Goal: Transaction & Acquisition: Purchase product/service

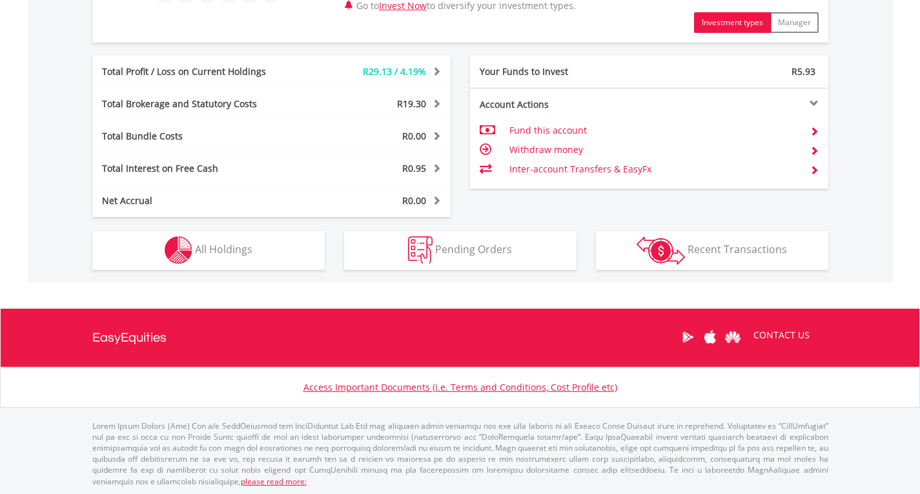
scroll to position [624, 0]
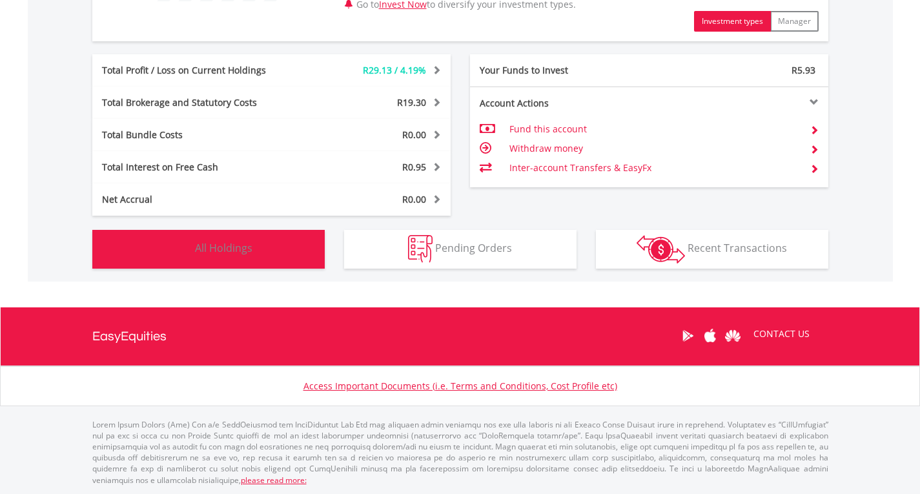
click at [209, 243] on span "All Holdings" at bounding box center [223, 248] width 57 height 14
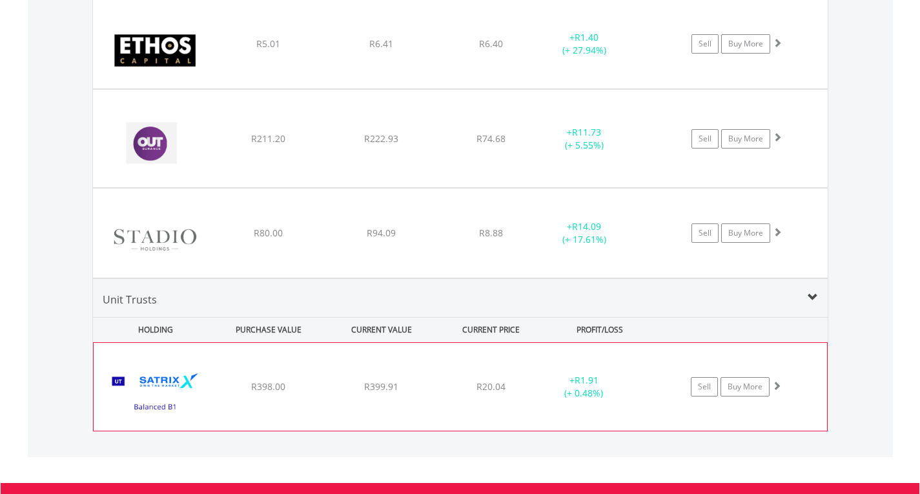
scroll to position [932, 0]
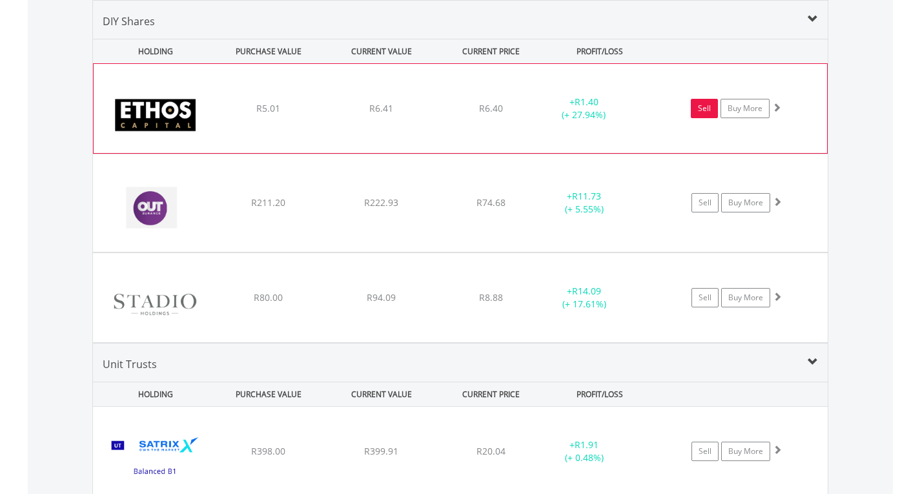
click at [700, 107] on link "Sell" at bounding box center [704, 108] width 27 height 19
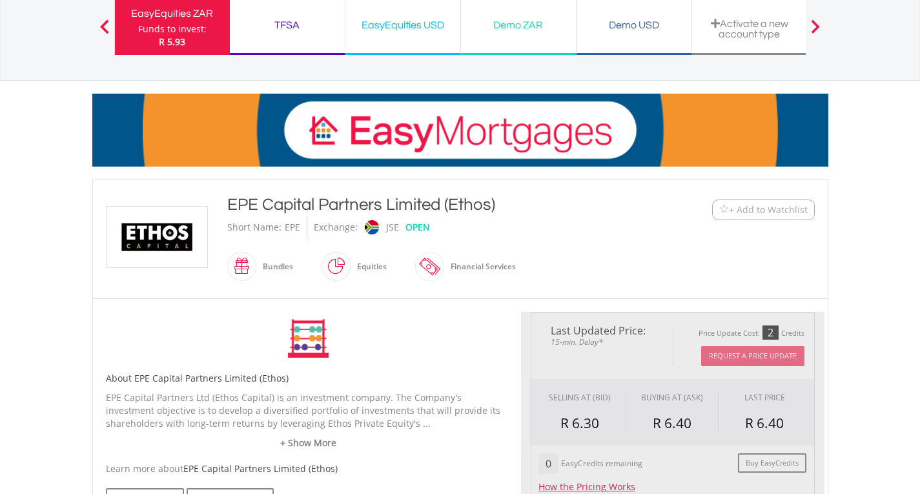
scroll to position [194, 0]
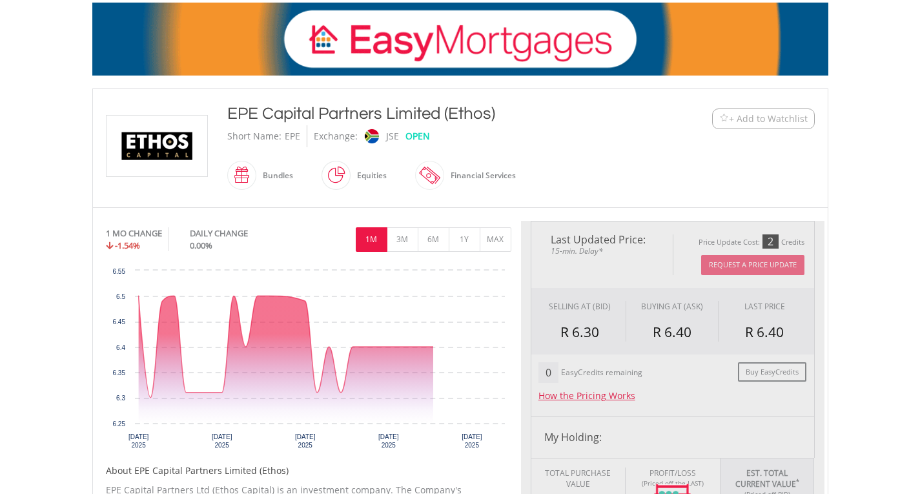
type input "****"
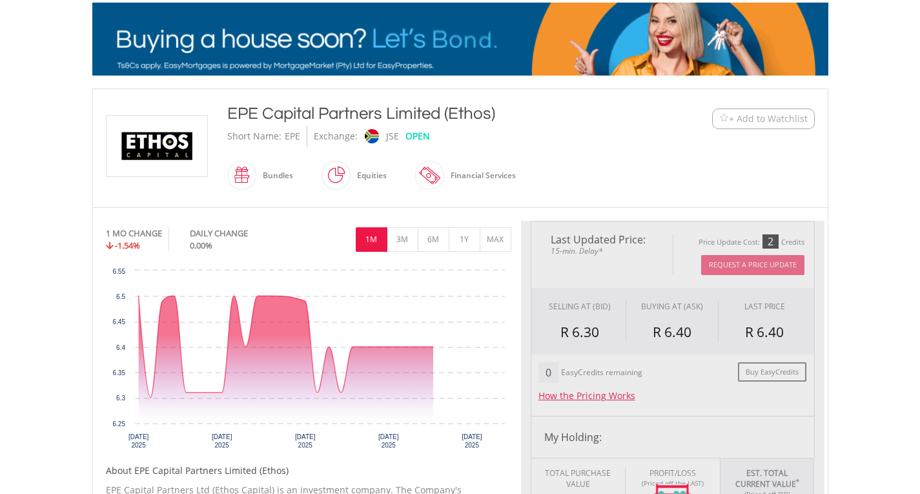
type input "******"
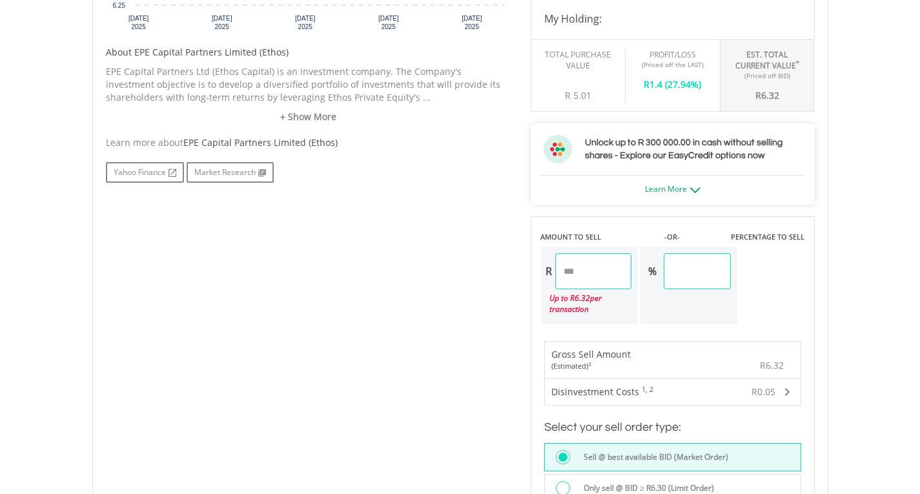
scroll to position [710, 0]
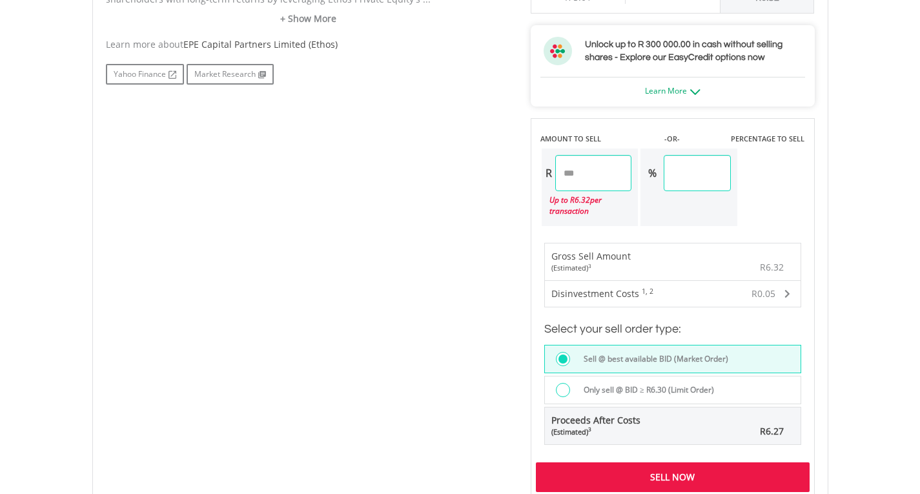
click at [565, 383] on div at bounding box center [563, 390] width 14 height 14
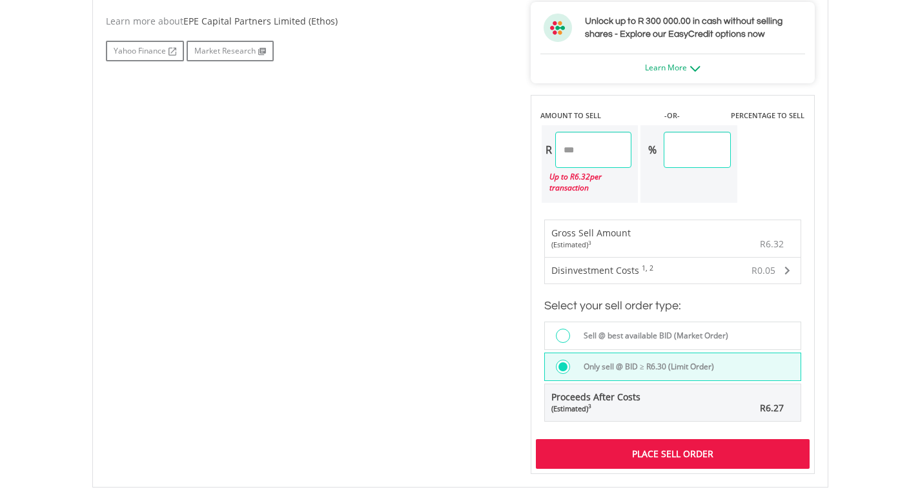
scroll to position [775, 0]
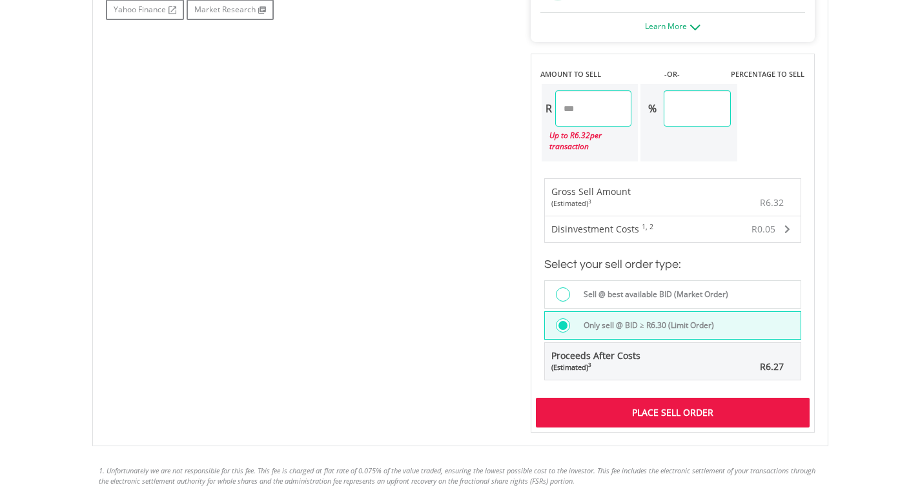
click at [667, 405] on div "Place Sell Order" at bounding box center [673, 413] width 274 height 30
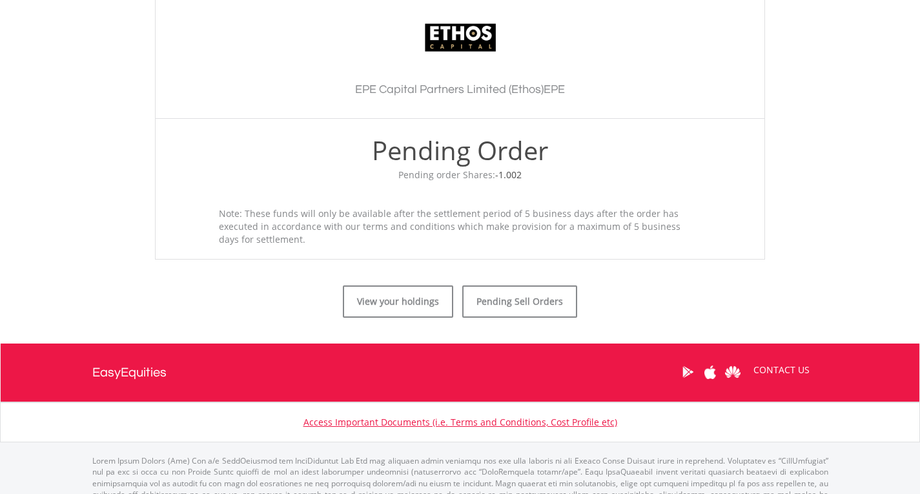
scroll to position [424, 0]
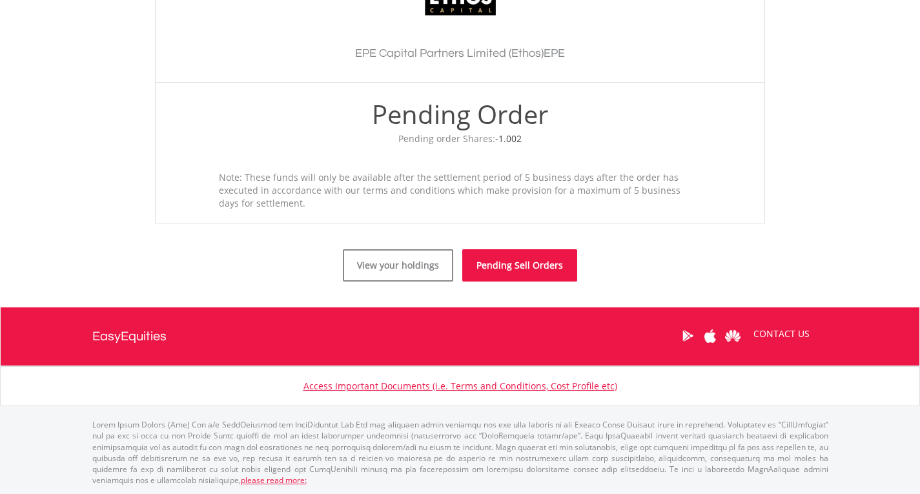
click at [528, 260] on link "Pending Sell Orders" at bounding box center [519, 265] width 115 height 32
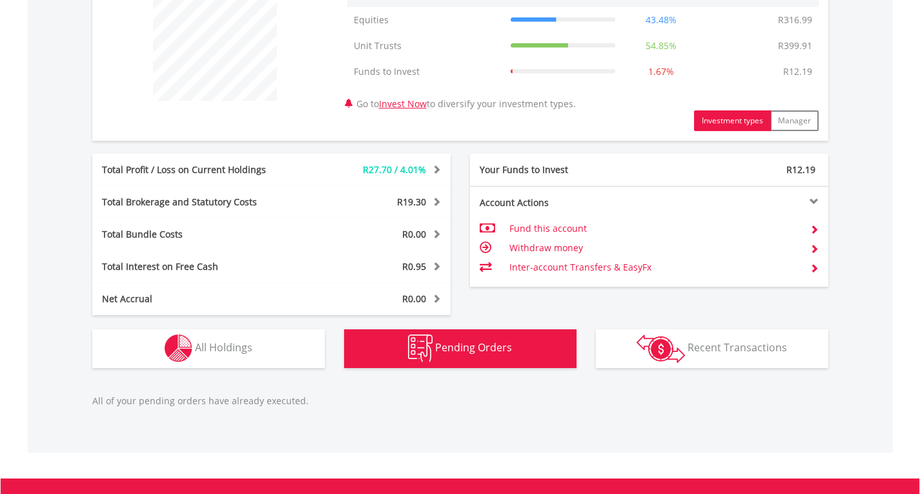
scroll to position [502, 0]
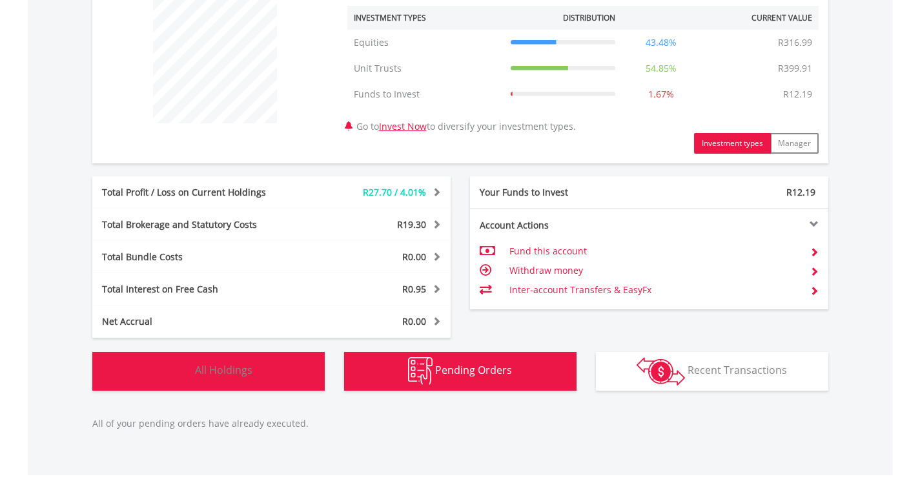
click at [231, 366] on span "All Holdings" at bounding box center [223, 370] width 57 height 14
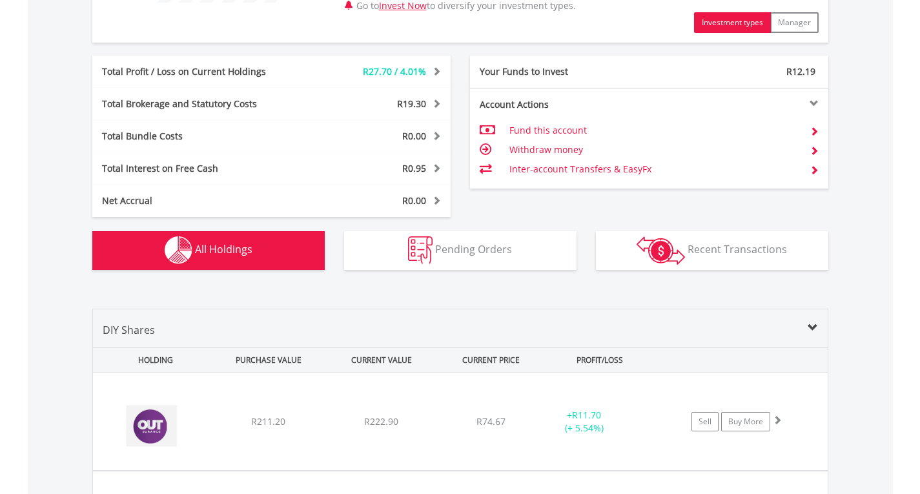
scroll to position [609, 0]
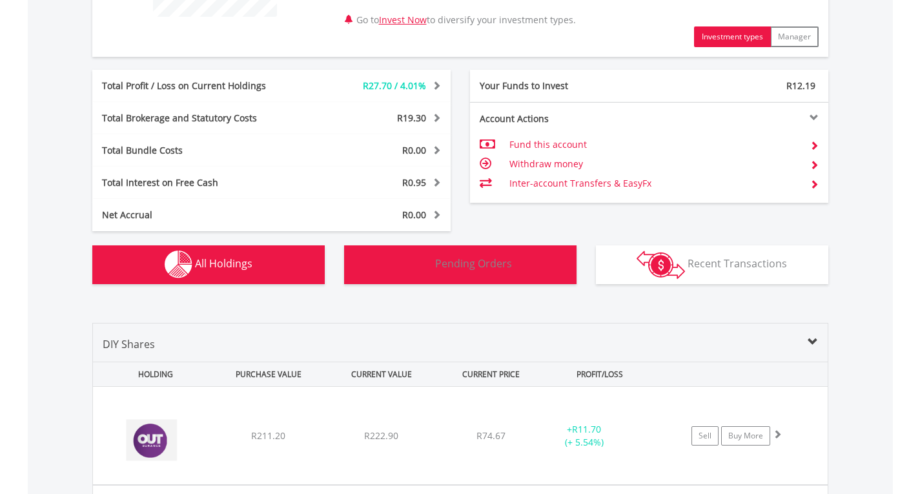
click at [500, 265] on span "Pending Orders" at bounding box center [473, 263] width 77 height 14
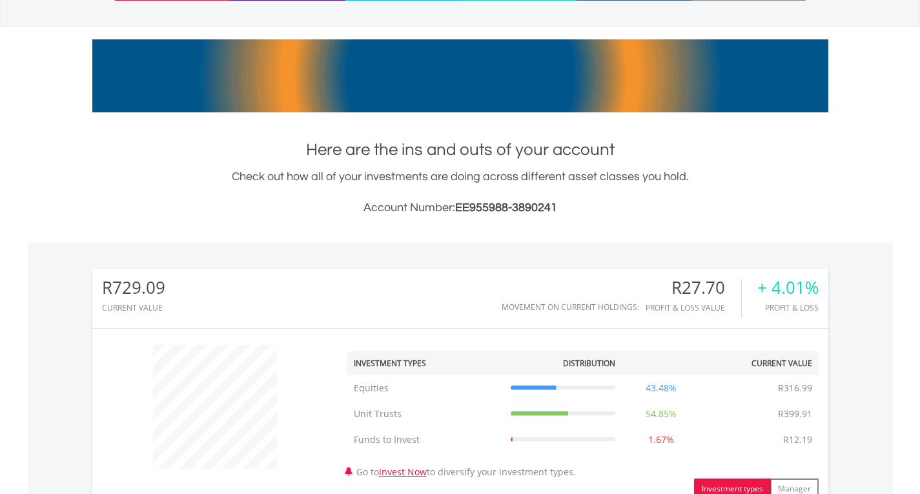
scroll to position [0, 0]
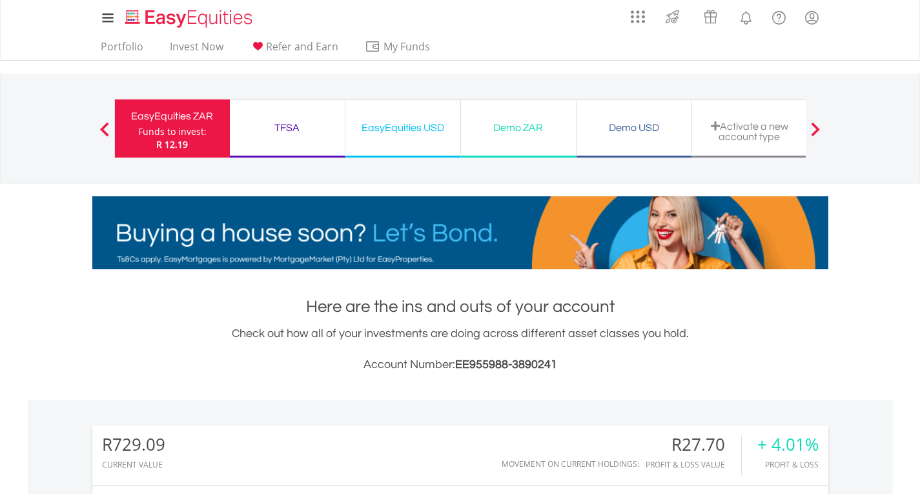
click at [289, 131] on div "TFSA" at bounding box center [287, 128] width 99 height 18
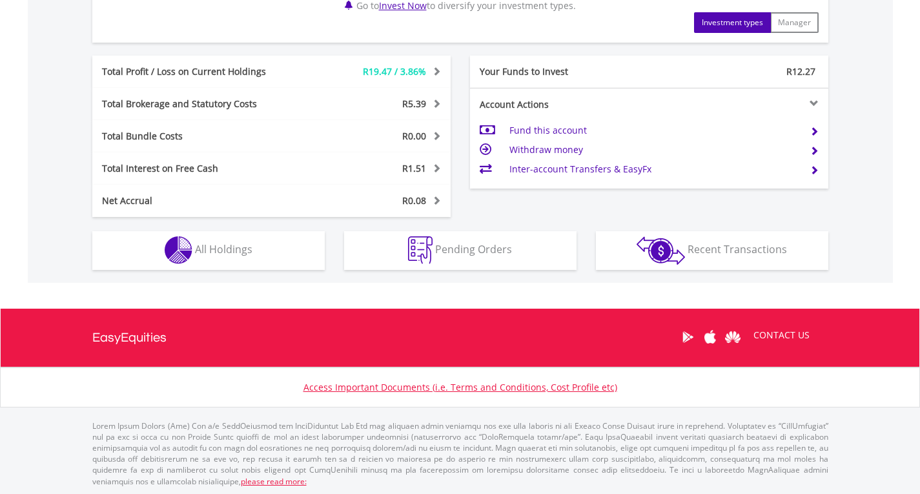
scroll to position [676, 0]
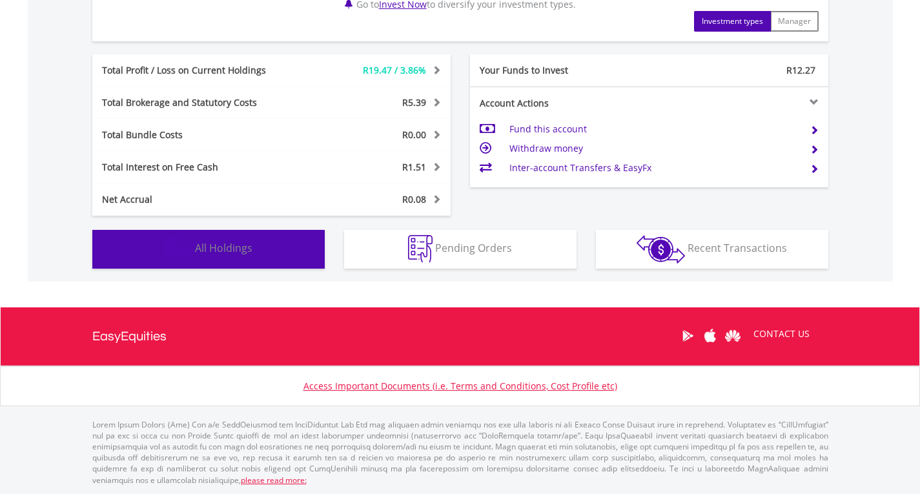
click at [233, 247] on span "All Holdings" at bounding box center [223, 248] width 57 height 14
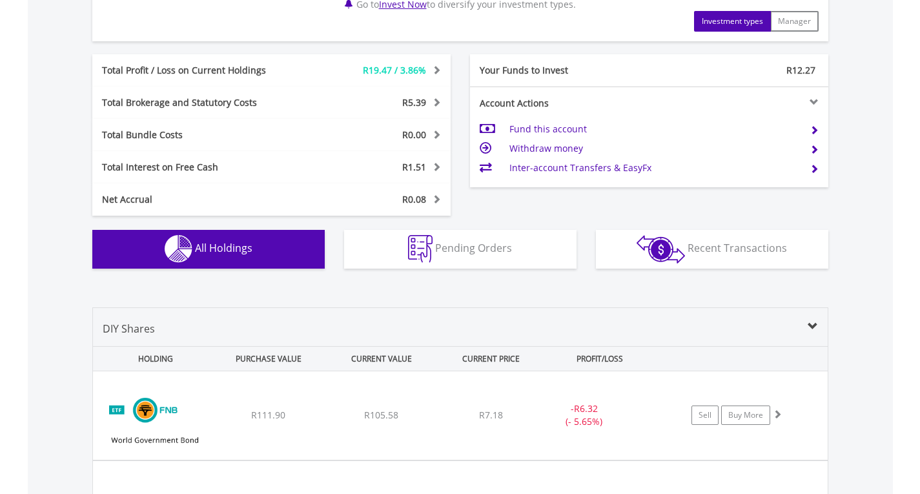
scroll to position [984, 0]
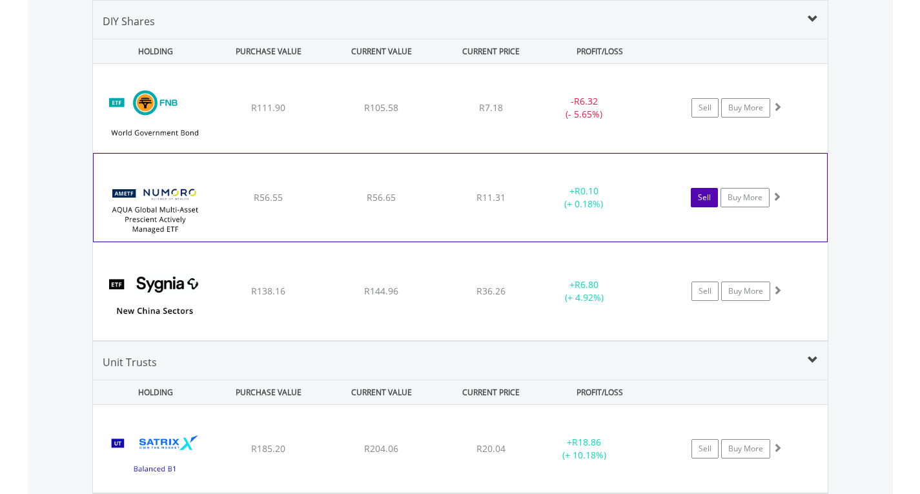
click at [708, 198] on link "Sell" at bounding box center [704, 197] width 27 height 19
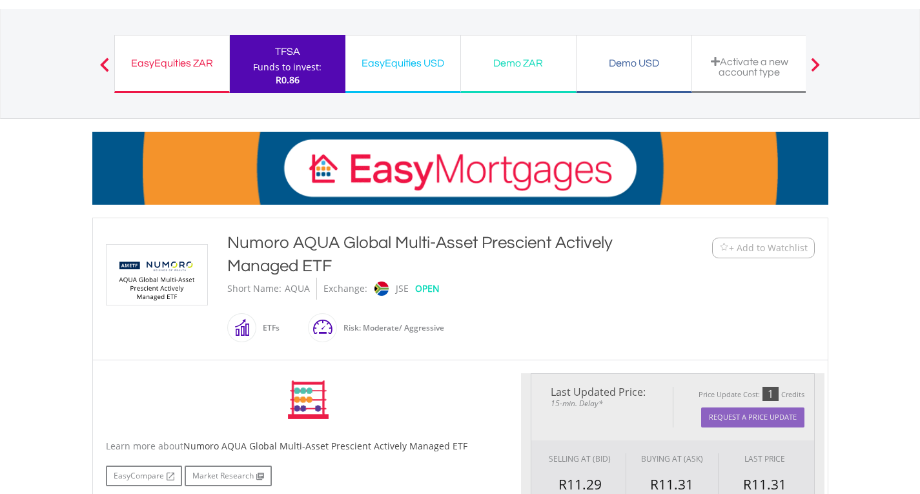
type input "*****"
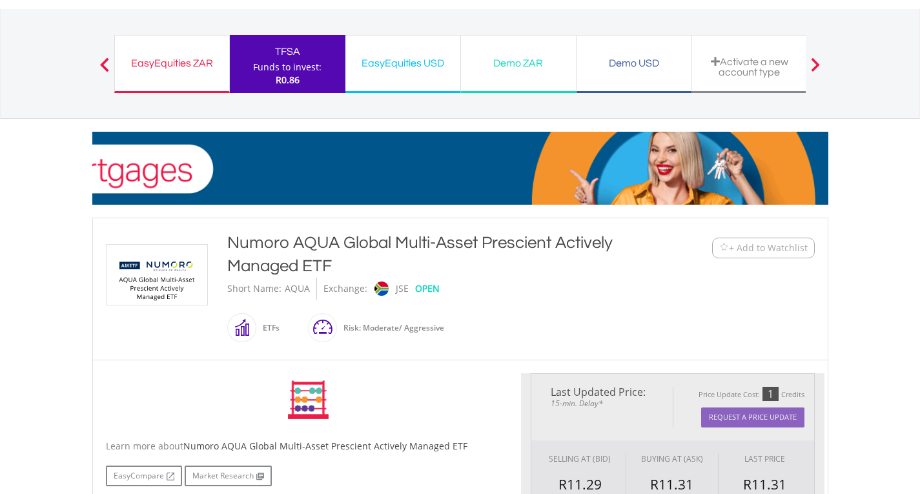
type input "******"
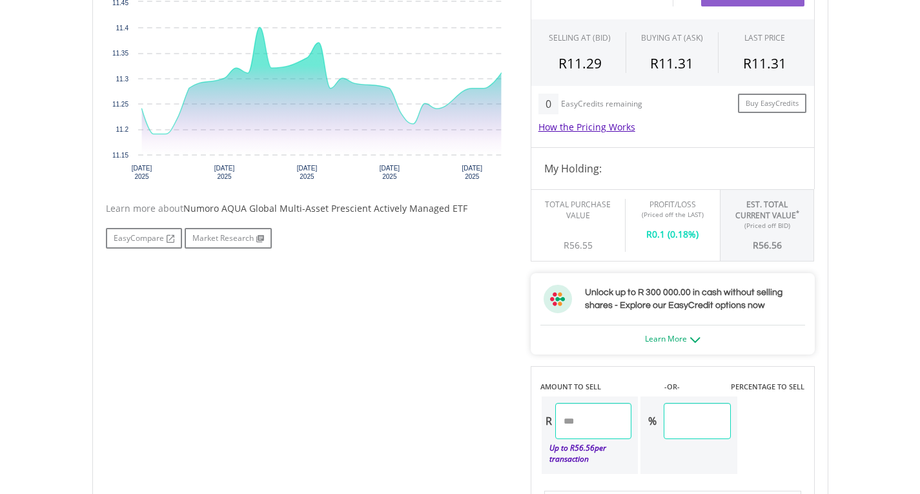
scroll to position [517, 0]
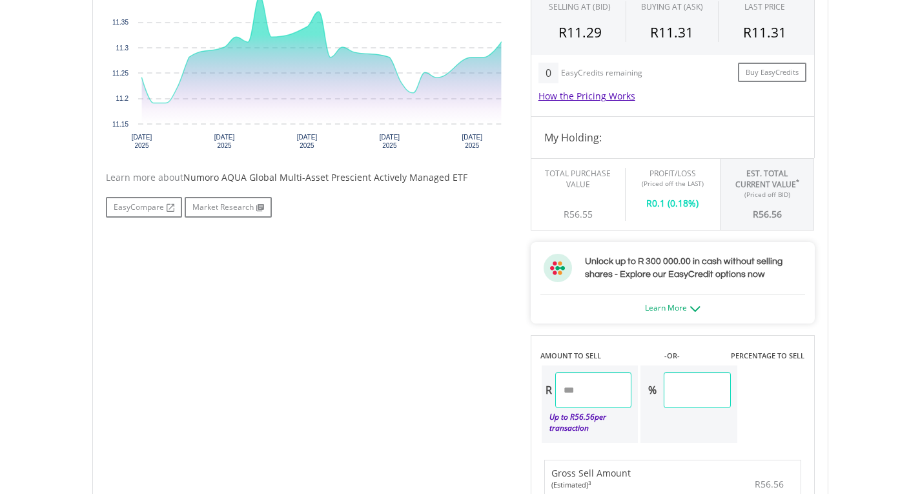
click at [575, 391] on input "*****" at bounding box center [593, 390] width 77 height 36
click at [617, 391] on input "*****" at bounding box center [593, 390] width 77 height 36
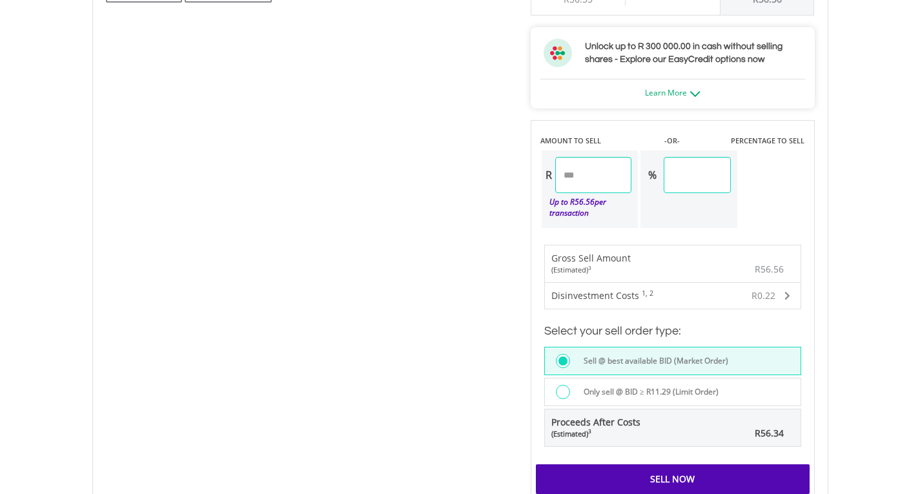
scroll to position [775, 0]
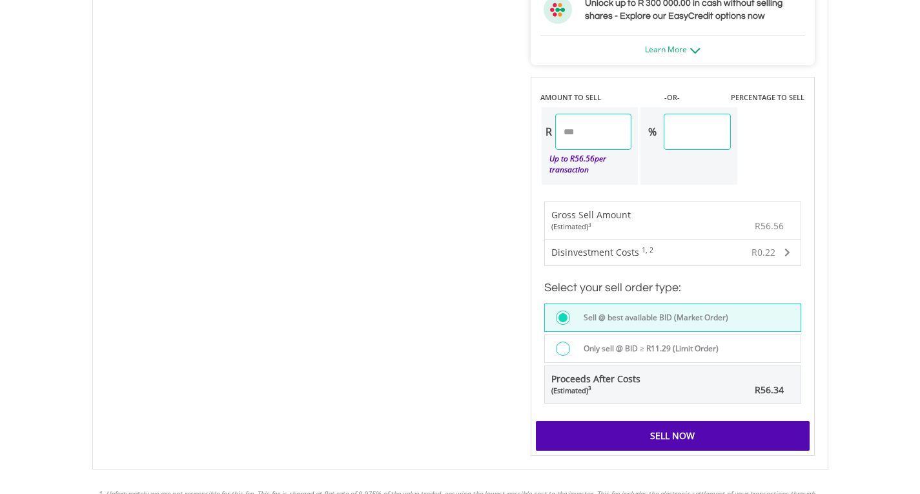
click at [568, 350] on div at bounding box center [563, 349] width 14 height 14
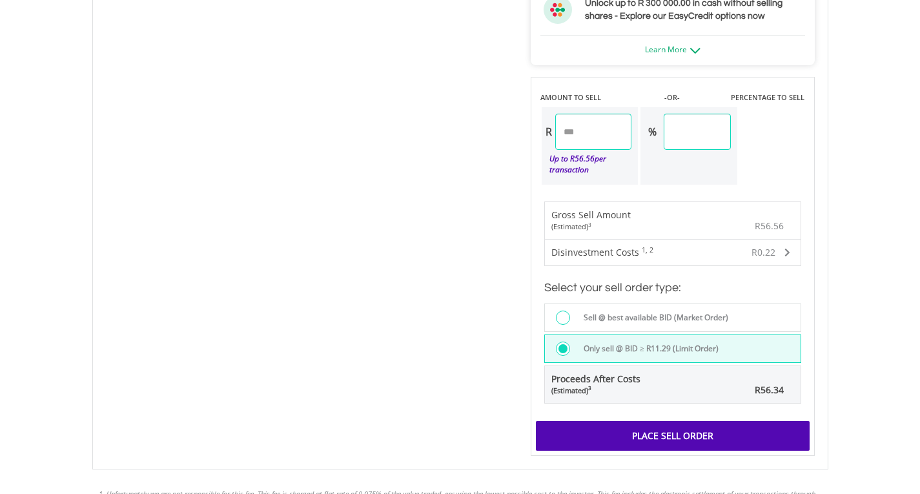
click at [692, 440] on div "Place Sell Order" at bounding box center [673, 436] width 274 height 30
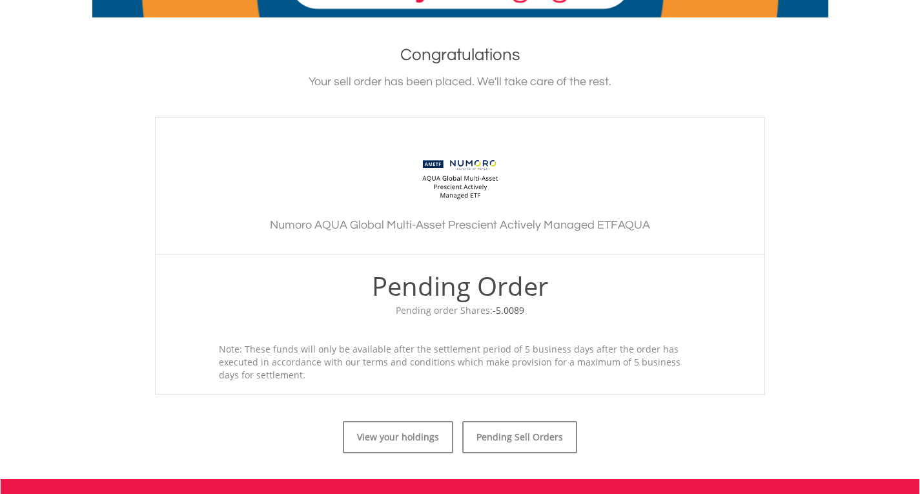
scroll to position [258, 0]
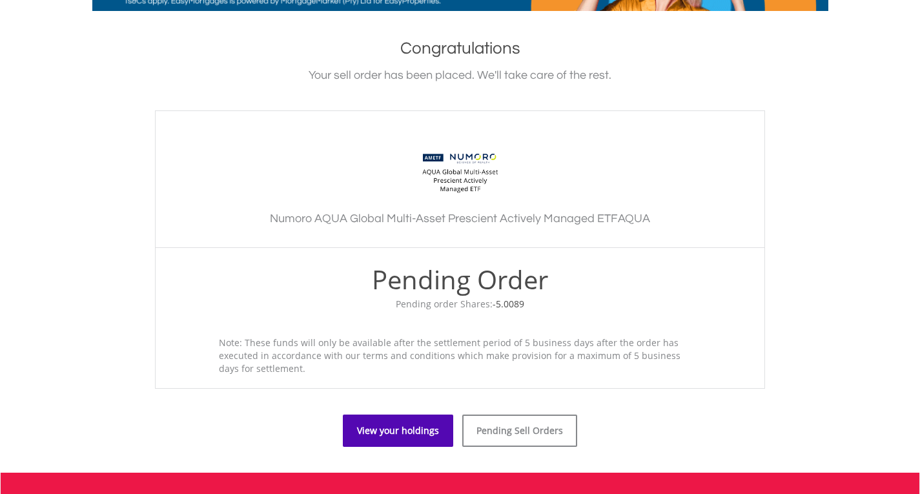
click at [405, 432] on link "View your holdings" at bounding box center [398, 431] width 110 height 32
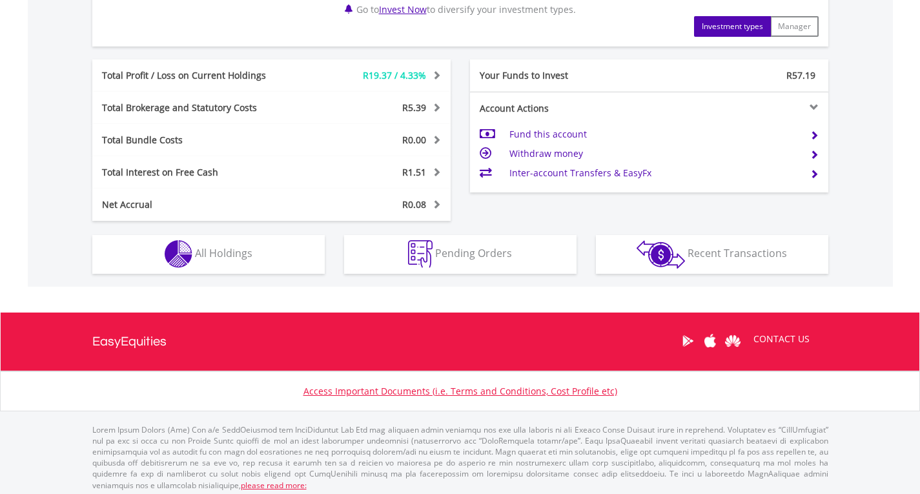
scroll to position [676, 0]
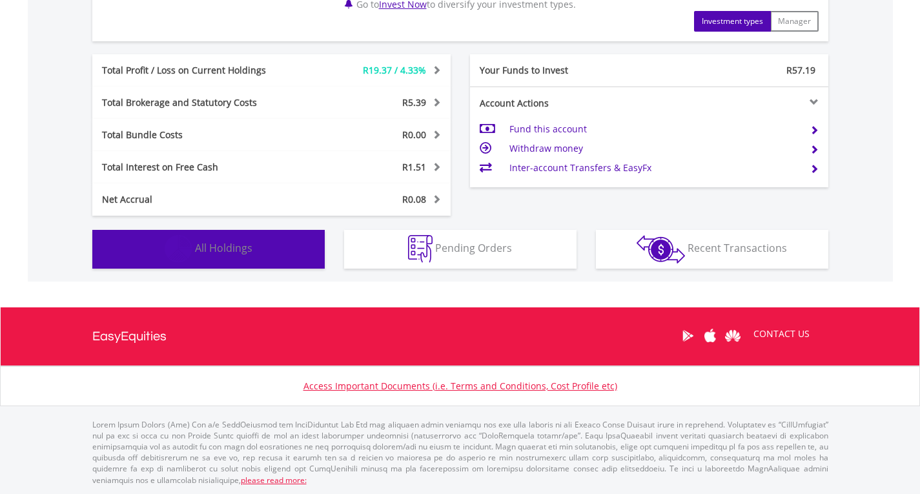
click at [226, 246] on span "All Holdings" at bounding box center [223, 248] width 57 height 14
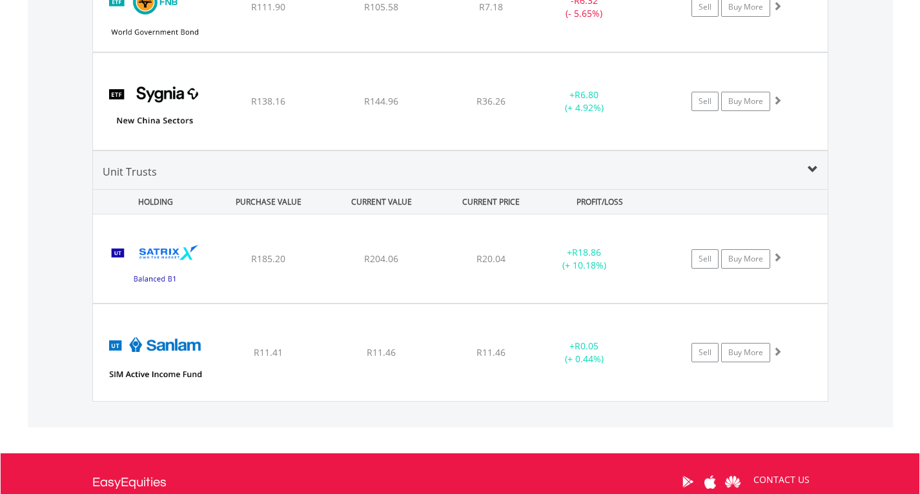
scroll to position [1114, 0]
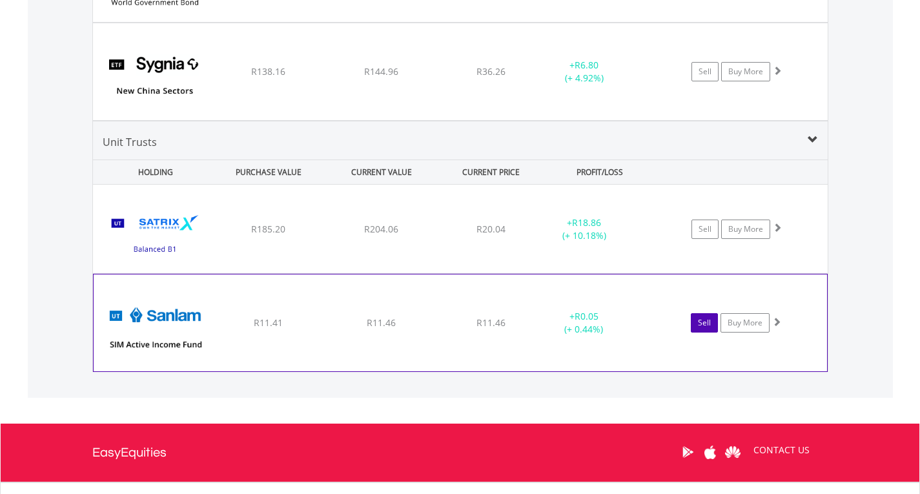
click at [707, 327] on link "Sell" at bounding box center [704, 322] width 27 height 19
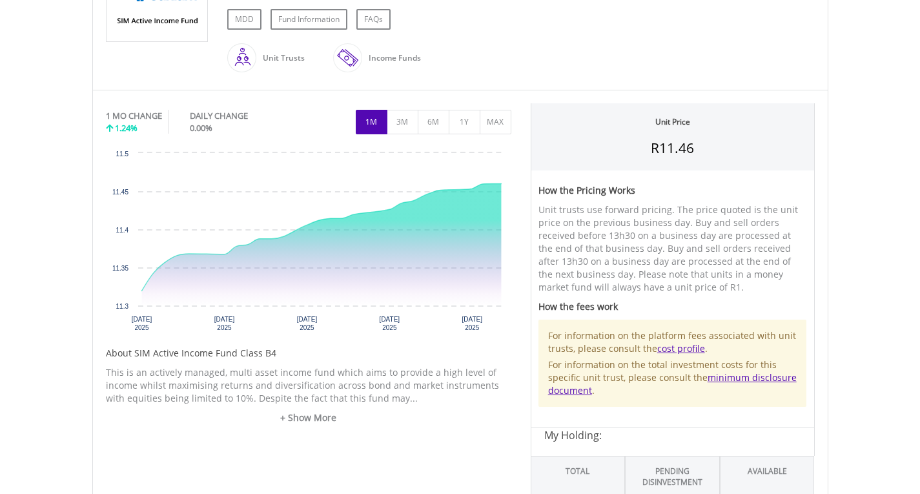
scroll to position [258, 0]
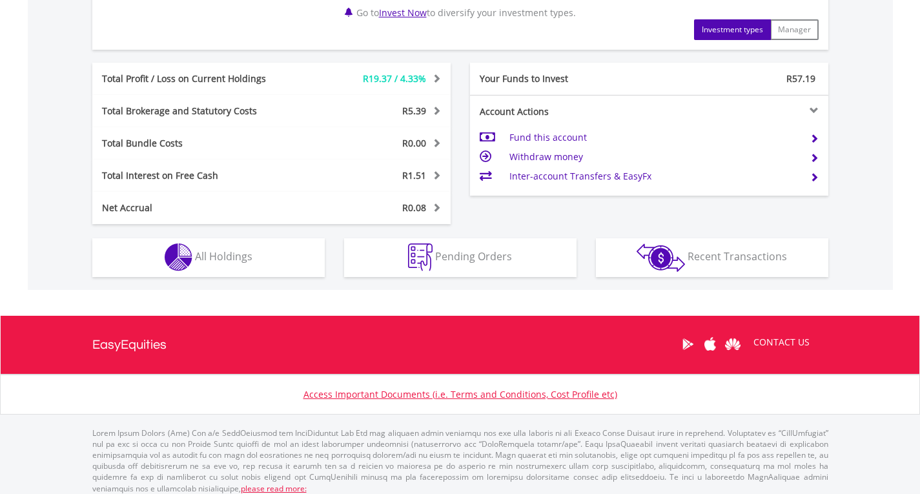
scroll to position [668, 0]
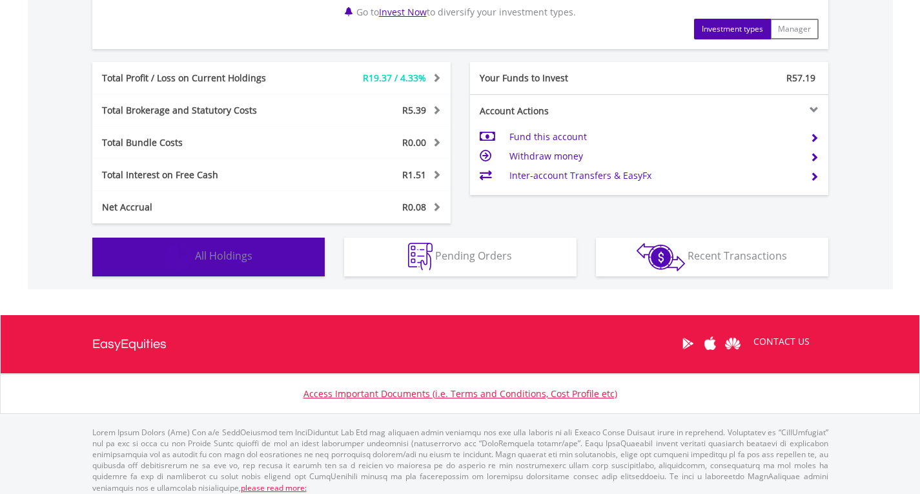
click at [231, 256] on span "All Holdings" at bounding box center [223, 256] width 57 height 14
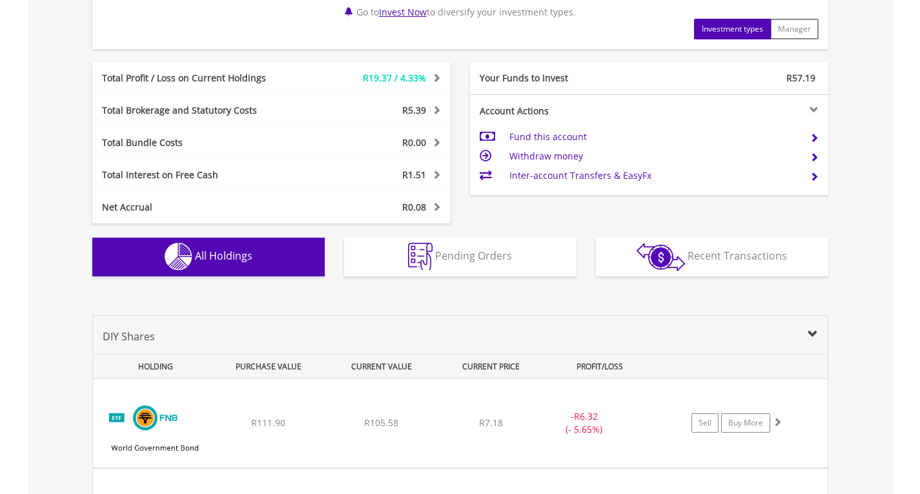
scroll to position [984, 0]
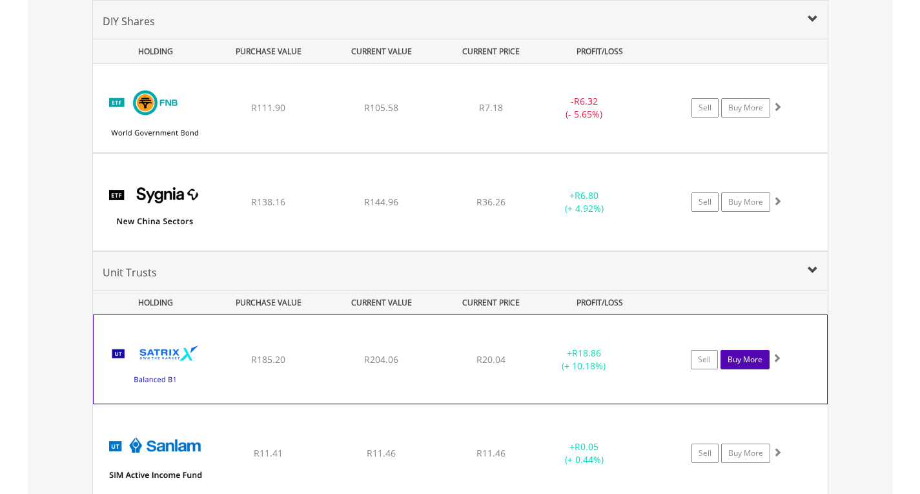
click at [747, 359] on link "Buy More" at bounding box center [745, 359] width 49 height 19
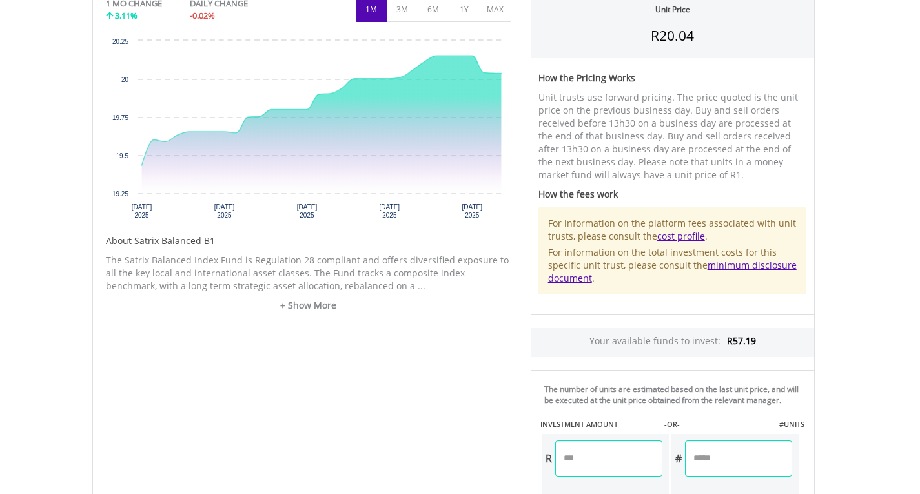
scroll to position [452, 0]
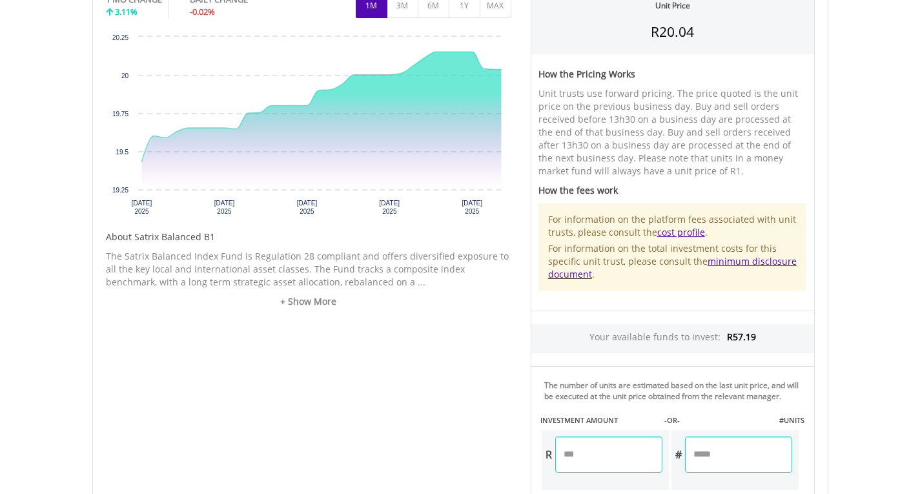
click at [612, 459] on input "number" at bounding box center [608, 455] width 107 height 36
click at [594, 449] on input "**" at bounding box center [608, 455] width 107 height 36
type input "*"
click at [626, 411] on div "Unit Price R20.04 How the Pricing Works Unit trusts use forward pricing. The pr…" at bounding box center [673, 300] width 304 height 626
type input "*****"
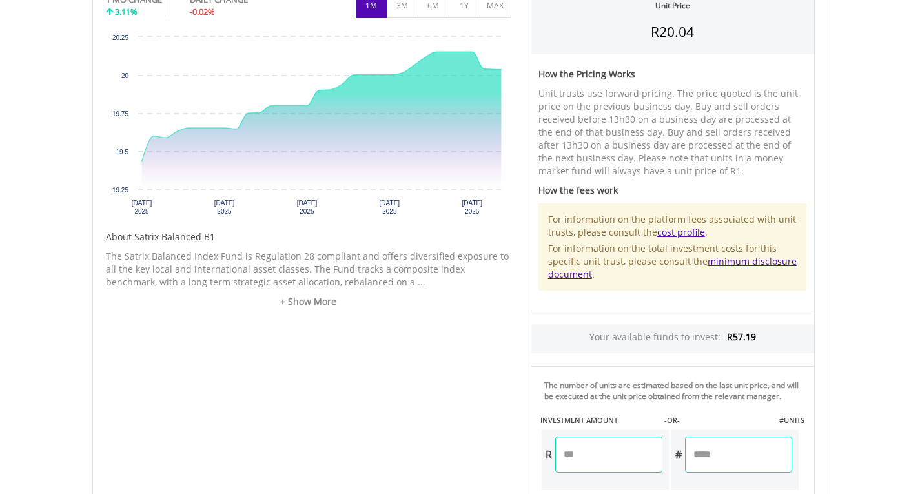
type input "*****"
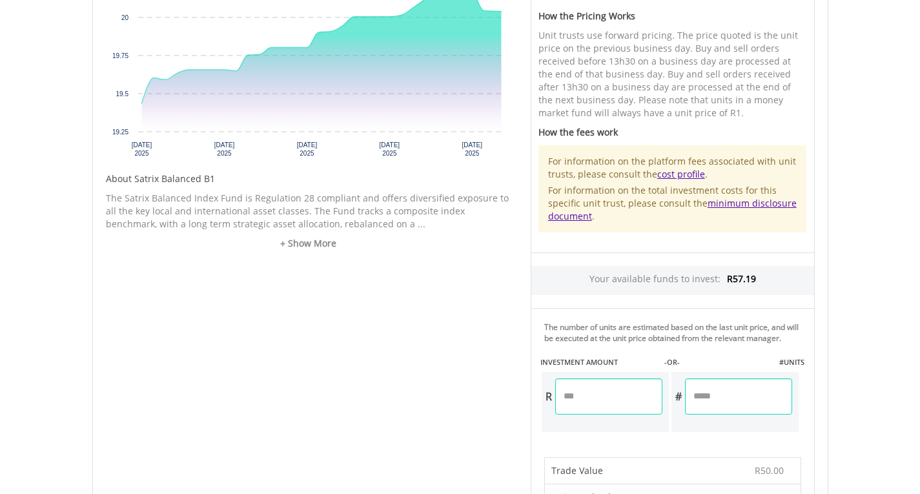
scroll to position [646, 0]
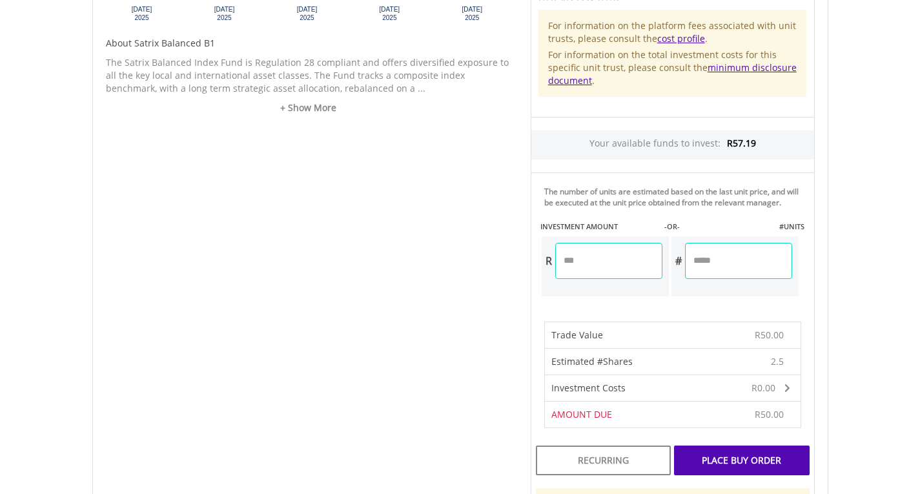
click at [754, 458] on div "Place Buy Order" at bounding box center [741, 461] width 135 height 30
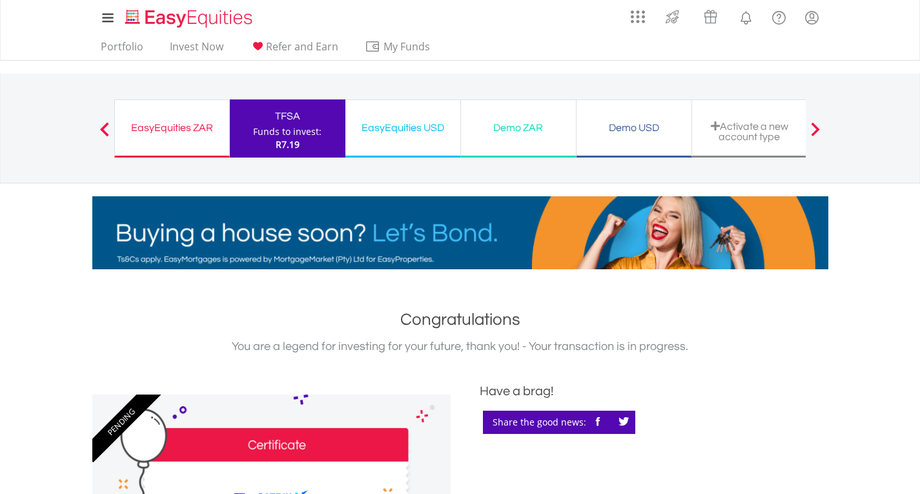
click at [170, 130] on div "EasyEquities ZAR" at bounding box center [172, 128] width 99 height 18
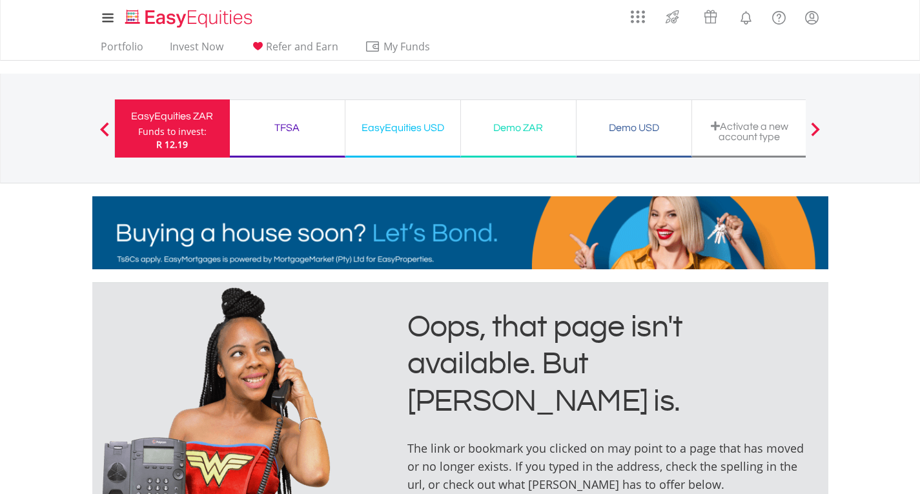
click at [178, 129] on div "Funds to invest:" at bounding box center [172, 131] width 68 height 13
click at [294, 127] on div "TFSA" at bounding box center [287, 128] width 99 height 18
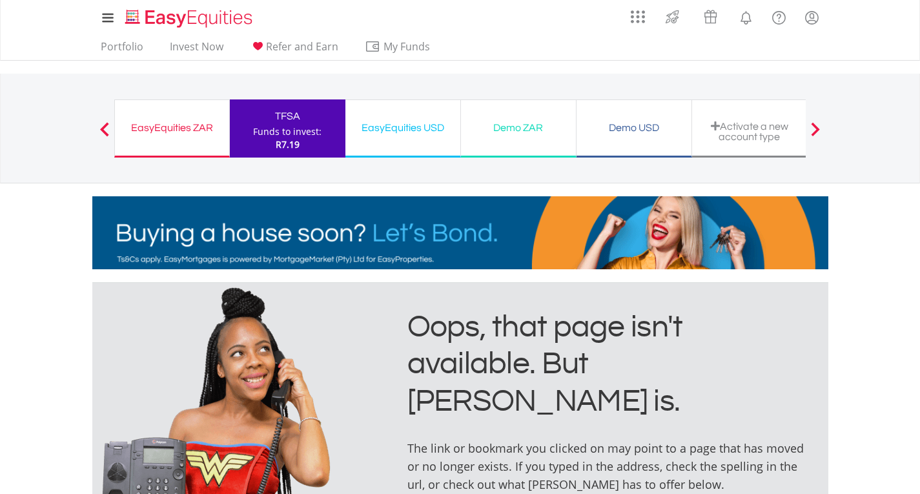
click at [156, 132] on div "EasyEquities ZAR" at bounding box center [172, 128] width 99 height 18
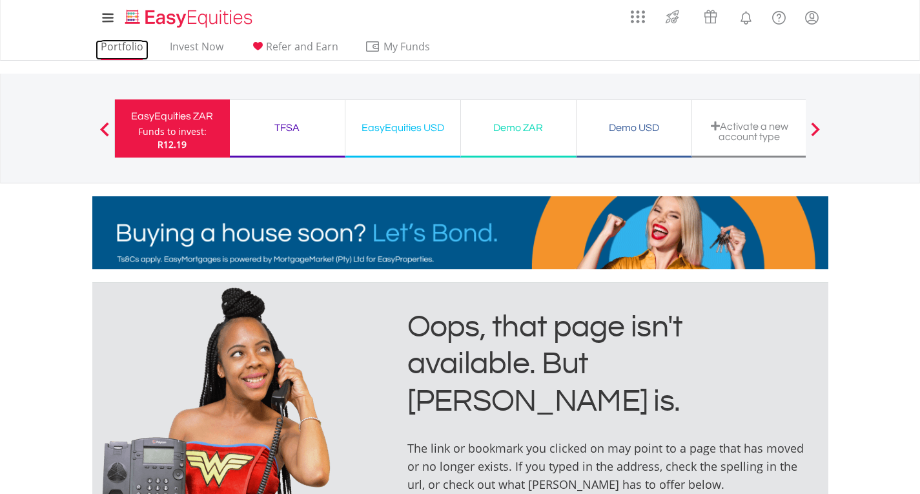
click at [132, 49] on link "Portfolio" at bounding box center [122, 50] width 53 height 20
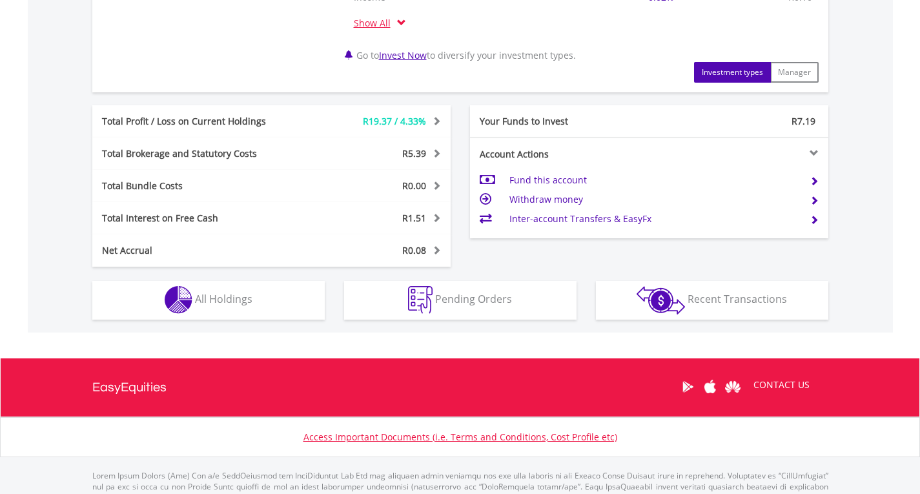
scroll to position [702, 0]
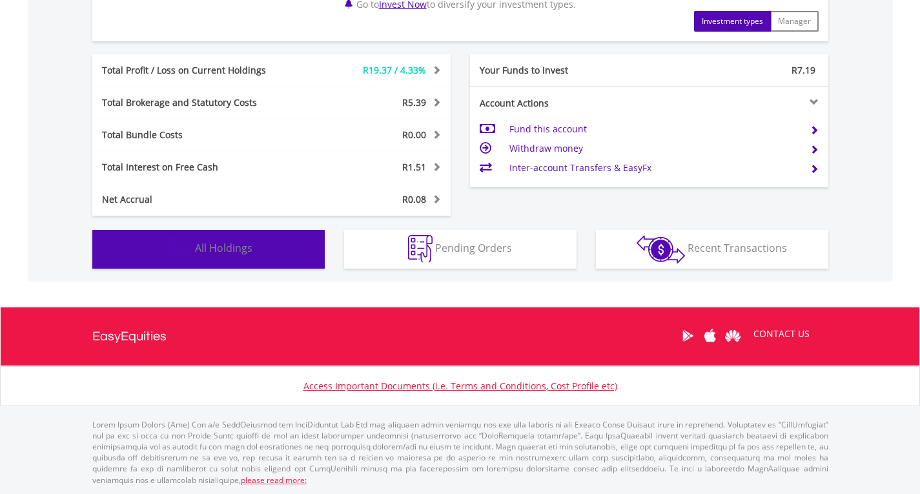
click at [234, 250] on span "All Holdings" at bounding box center [223, 248] width 57 height 14
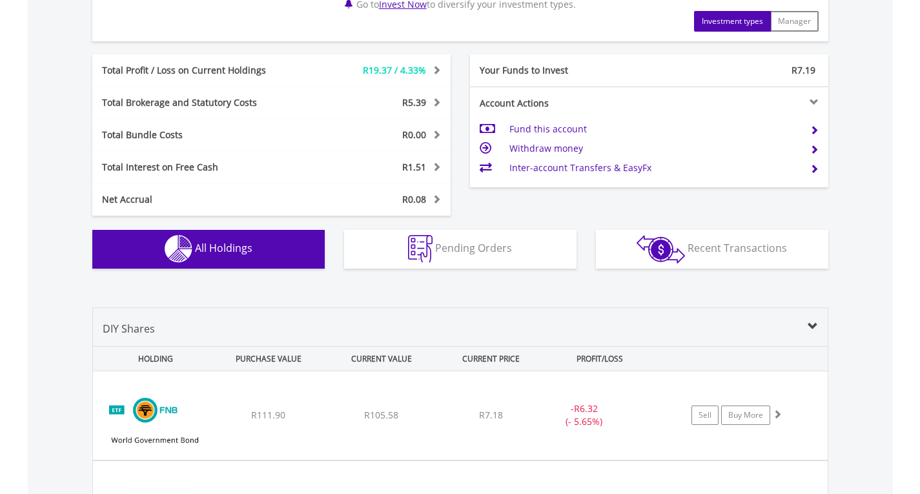
scroll to position [1009, 0]
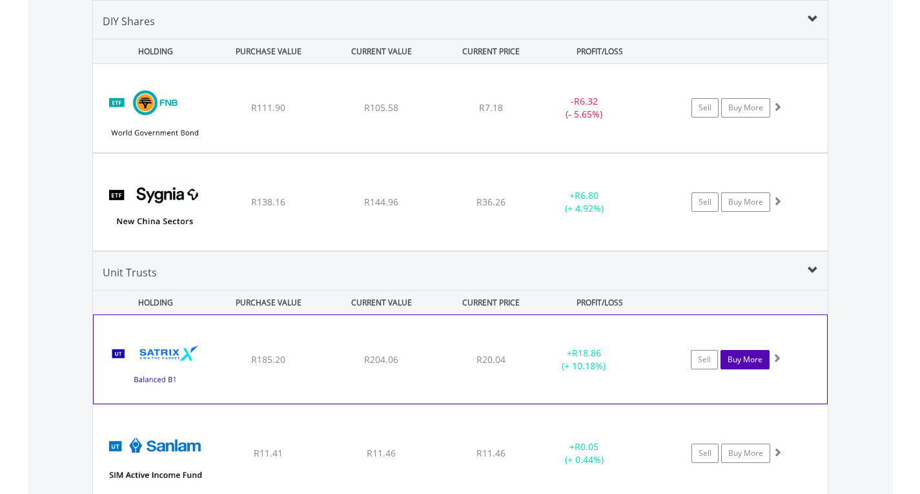
click at [738, 360] on link "Buy More" at bounding box center [745, 359] width 49 height 19
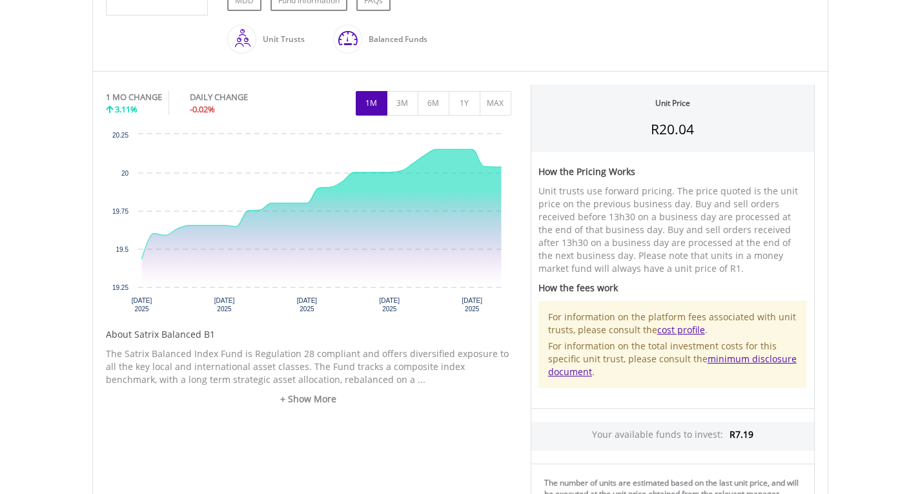
scroll to position [387, 0]
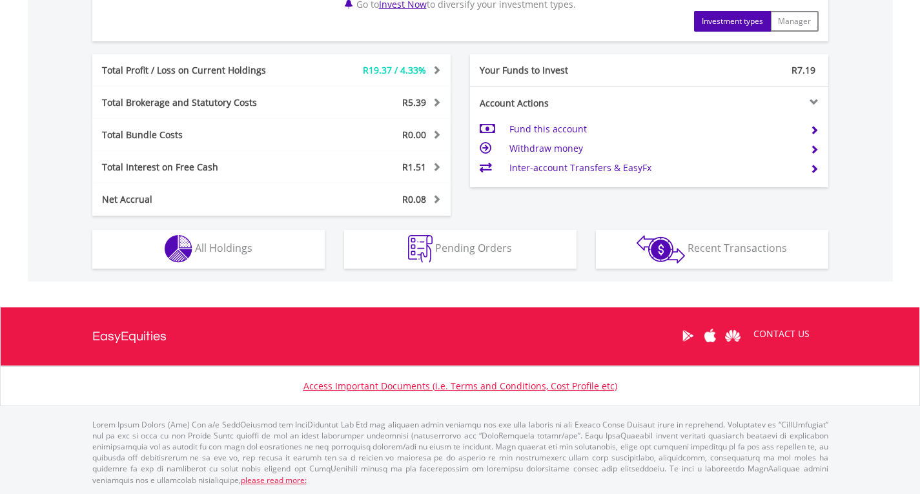
scroll to position [124, 245]
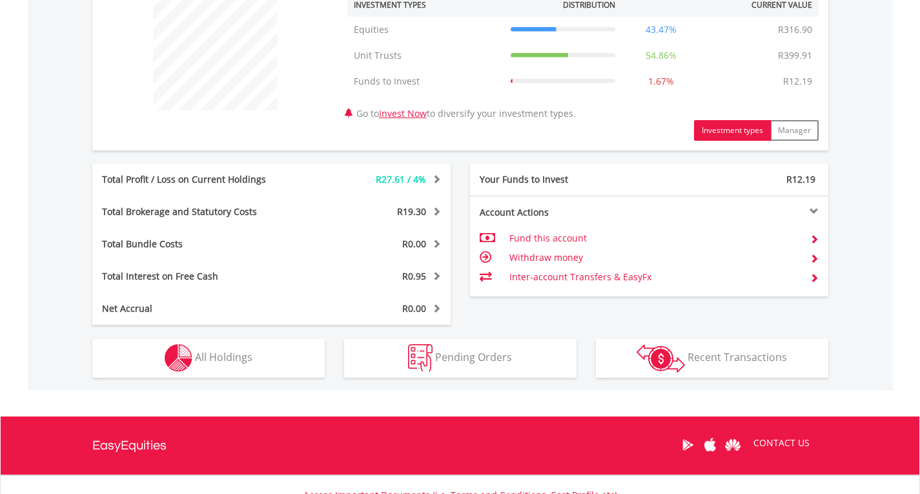
scroll to position [517, 0]
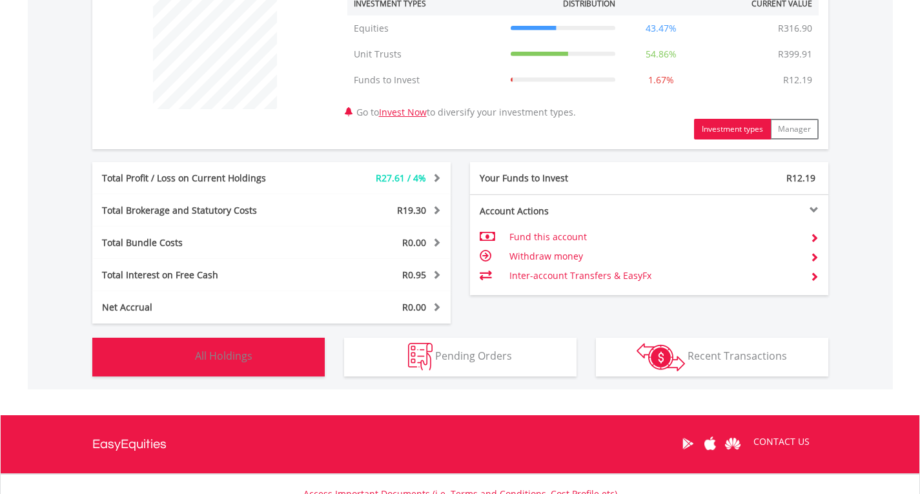
click at [207, 355] on span "All Holdings" at bounding box center [223, 356] width 57 height 14
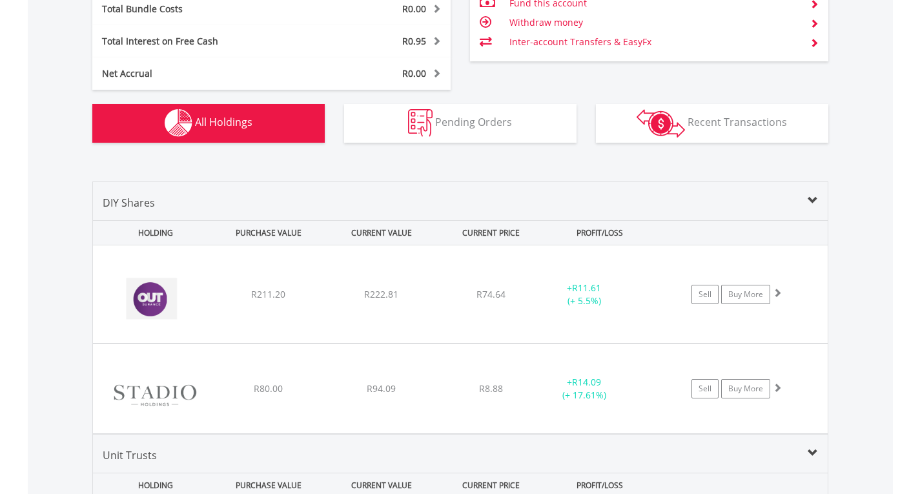
scroll to position [932, 0]
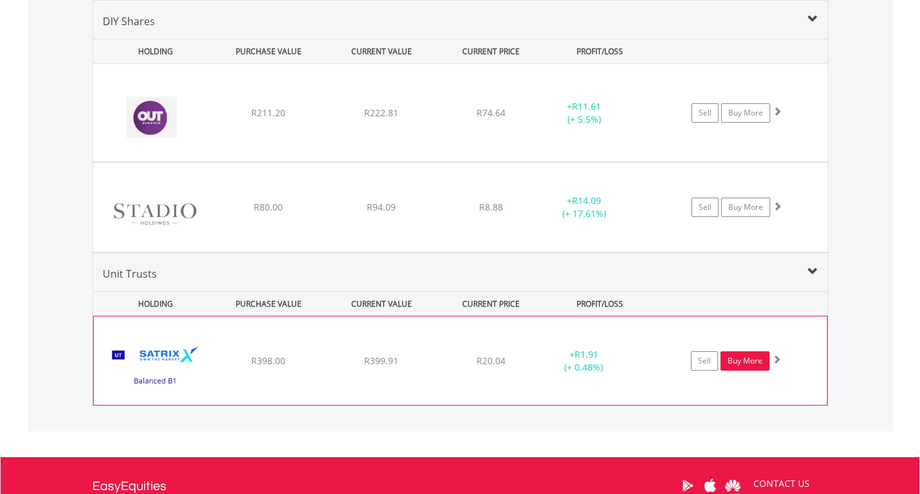
click at [736, 360] on link "Buy More" at bounding box center [745, 360] width 49 height 19
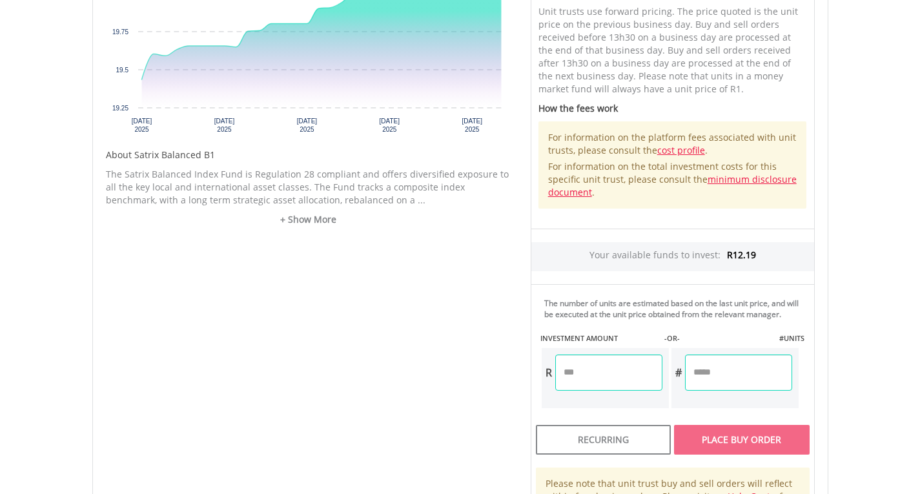
scroll to position [581, 0]
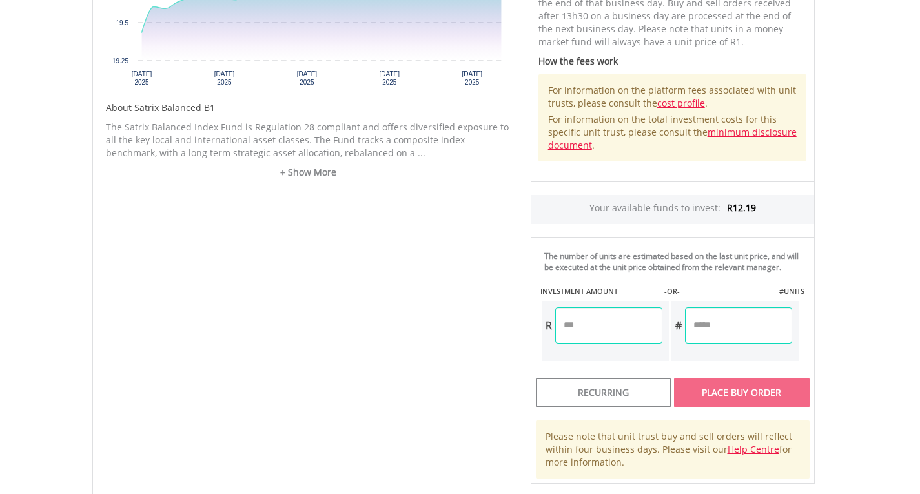
click at [615, 326] on input "number" at bounding box center [608, 325] width 107 height 36
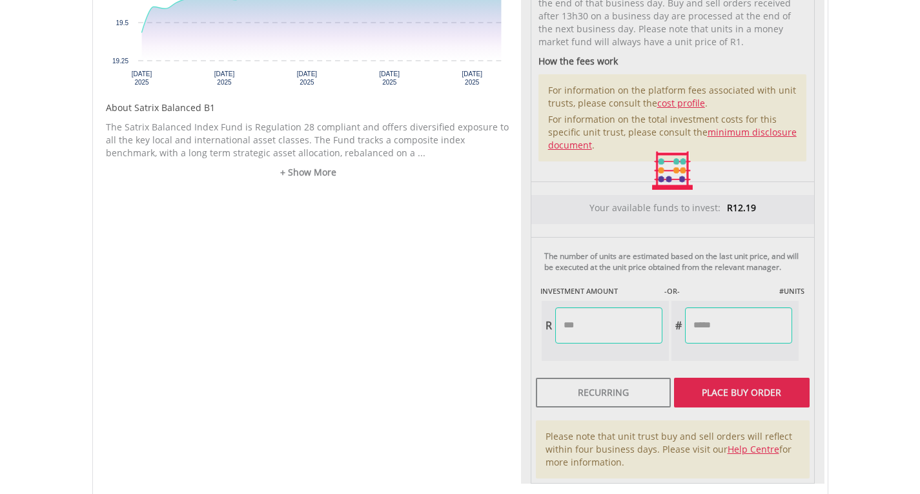
click at [712, 393] on div "Unit Price R20.04 How the Pricing Works Unit trusts use forward pricing. The pr…" at bounding box center [673, 171] width 304 height 626
type input "*****"
type input "******"
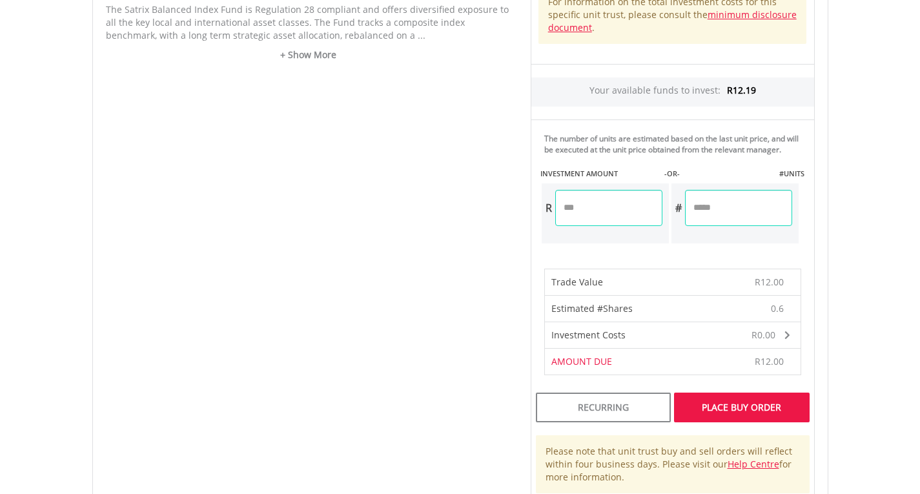
scroll to position [775, 0]
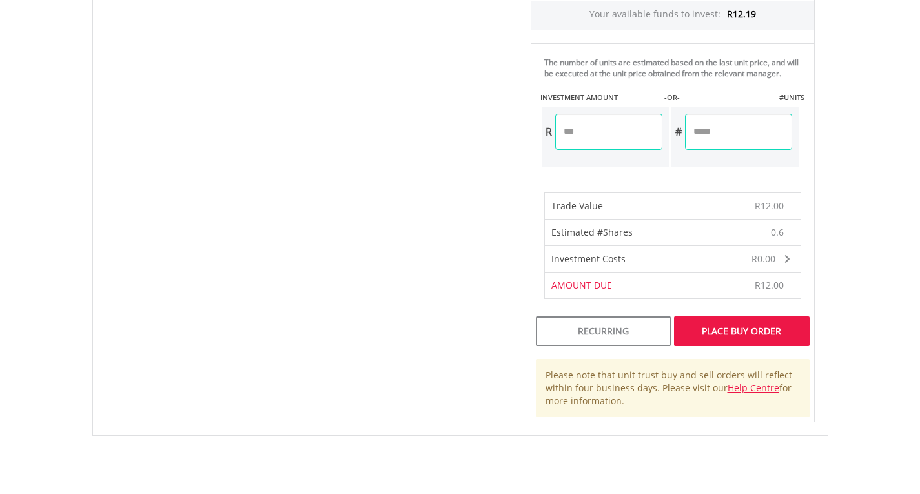
click at [745, 332] on div "Place Buy Order" at bounding box center [741, 331] width 135 height 30
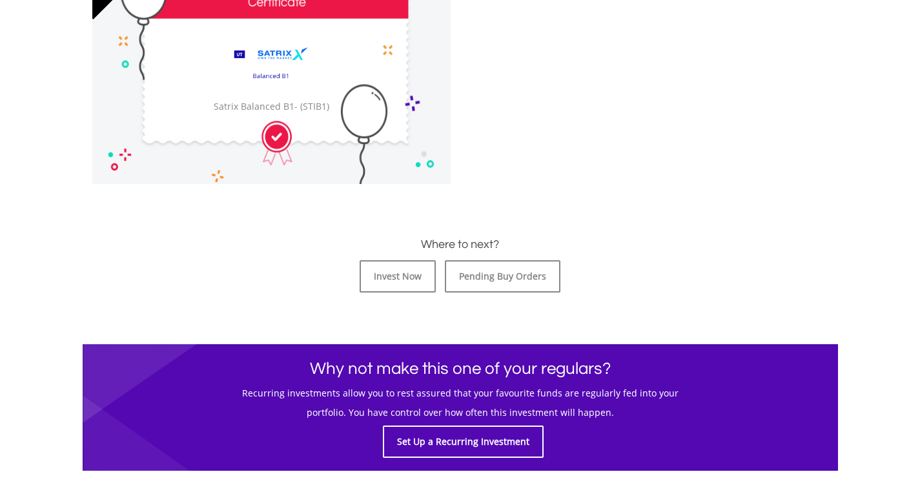
scroll to position [452, 0]
